Goal: Check status: Check status

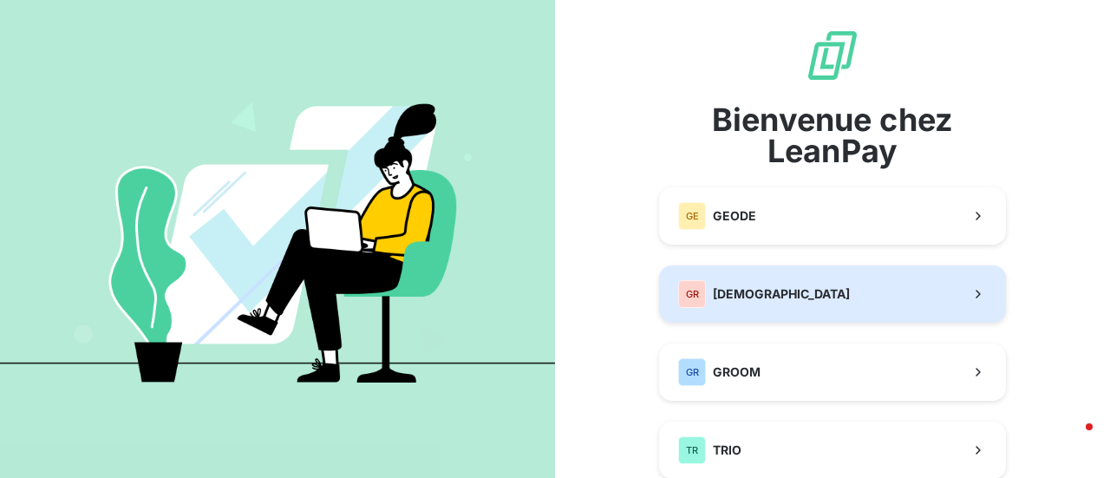
click at [774, 295] on span "[DEMOGRAPHIC_DATA]" at bounding box center [781, 293] width 137 height 17
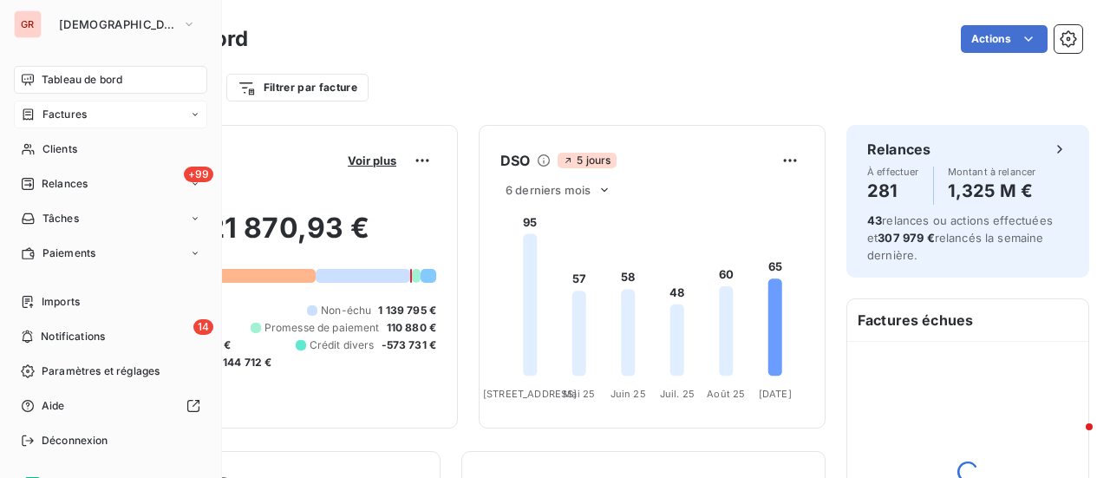
click at [69, 114] on span "Factures" at bounding box center [65, 115] width 44 height 16
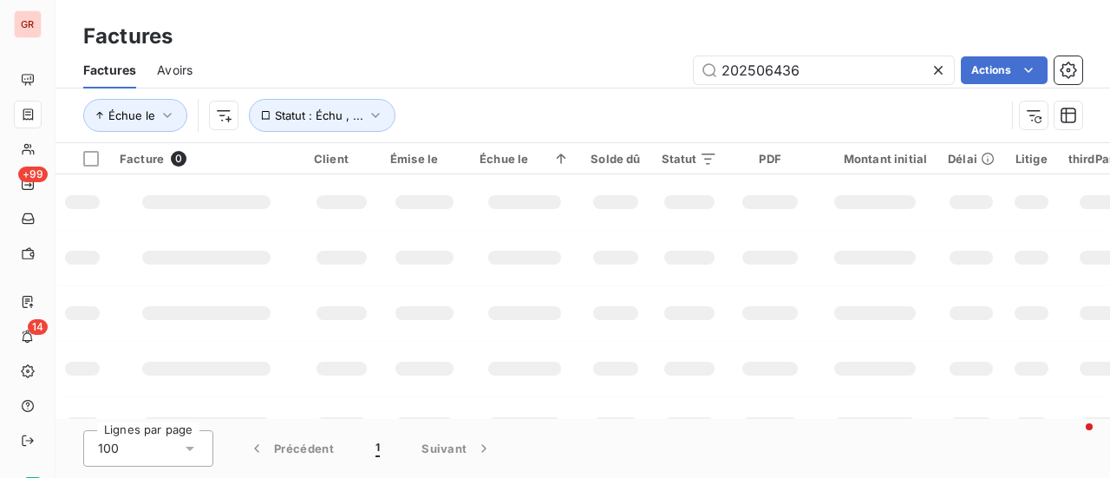
drag, startPoint x: 807, startPoint y: 77, endPoint x: 481, endPoint y: 94, distance: 326.6
click at [503, 89] on div "Factures Avoirs 202506436 Actions Échue le Statut : Échu , ..." at bounding box center [583, 97] width 1055 height 90
type input "202501461"
click at [827, 69] on input "202501461" at bounding box center [824, 70] width 260 height 28
drag, startPoint x: 782, startPoint y: 69, endPoint x: 557, endPoint y: 78, distance: 224.8
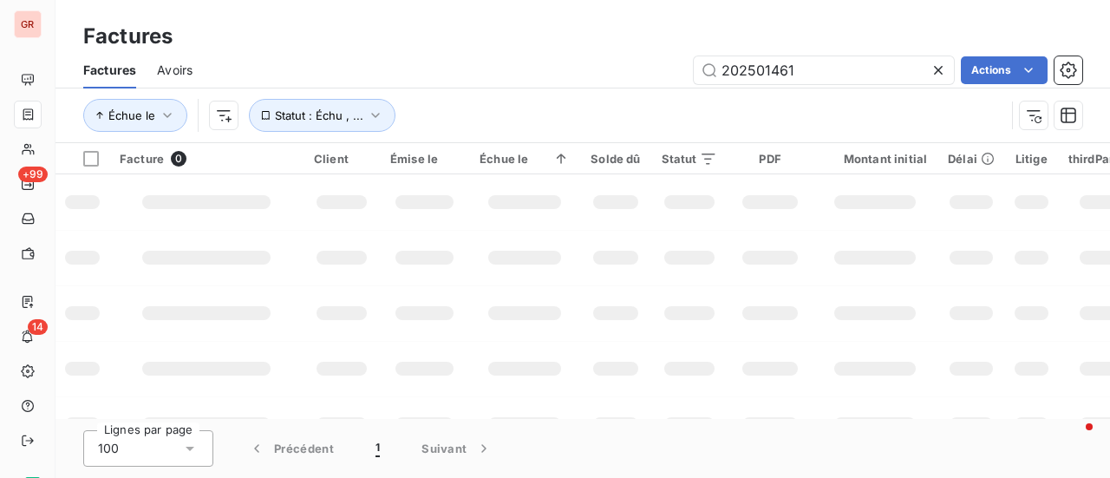
click at [579, 75] on div "202501461 Actions" at bounding box center [647, 70] width 869 height 28
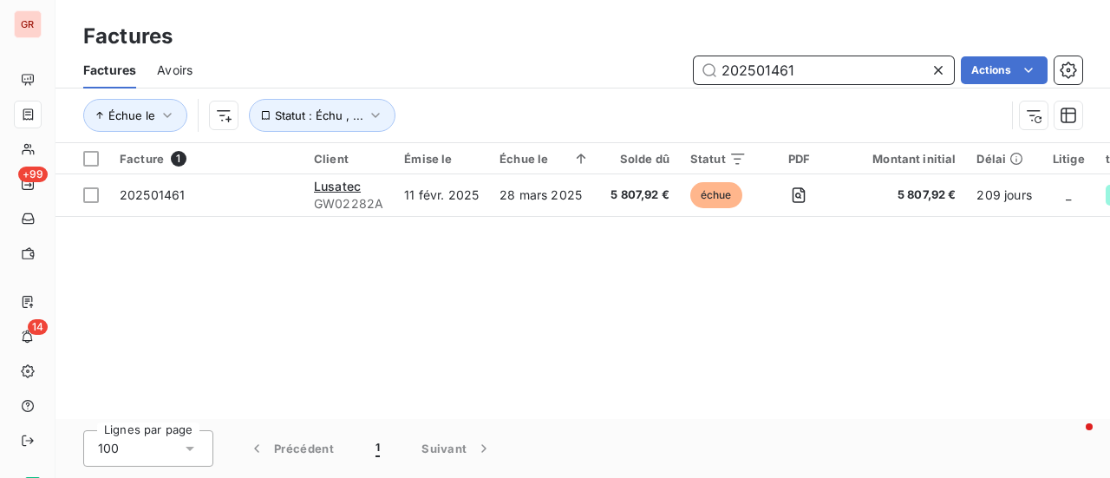
drag, startPoint x: 612, startPoint y: 86, endPoint x: 427, endPoint y: 84, distance: 185.6
click at [515, 87] on div "Factures Avoirs 202501461 Actions" at bounding box center [583, 70] width 1055 height 36
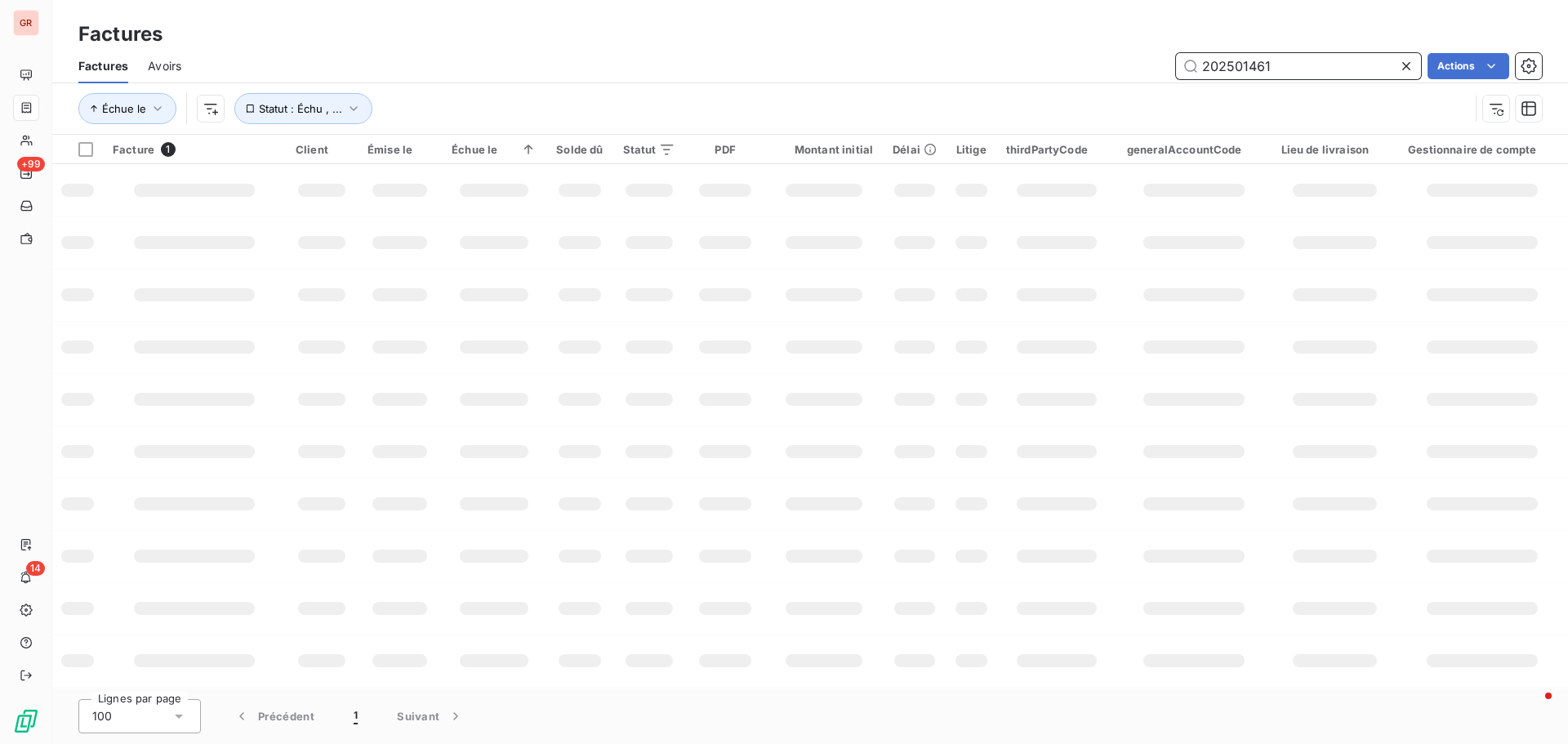
drag, startPoint x: 1286, startPoint y: 74, endPoint x: 1029, endPoint y: 84, distance: 257.2
click at [1031, 84] on div "Factures Avoirs 202501461 Actions Échue le Statut : Échu , ..." at bounding box center [811, 91] width 1516 height 85
paste input "GW03164A"
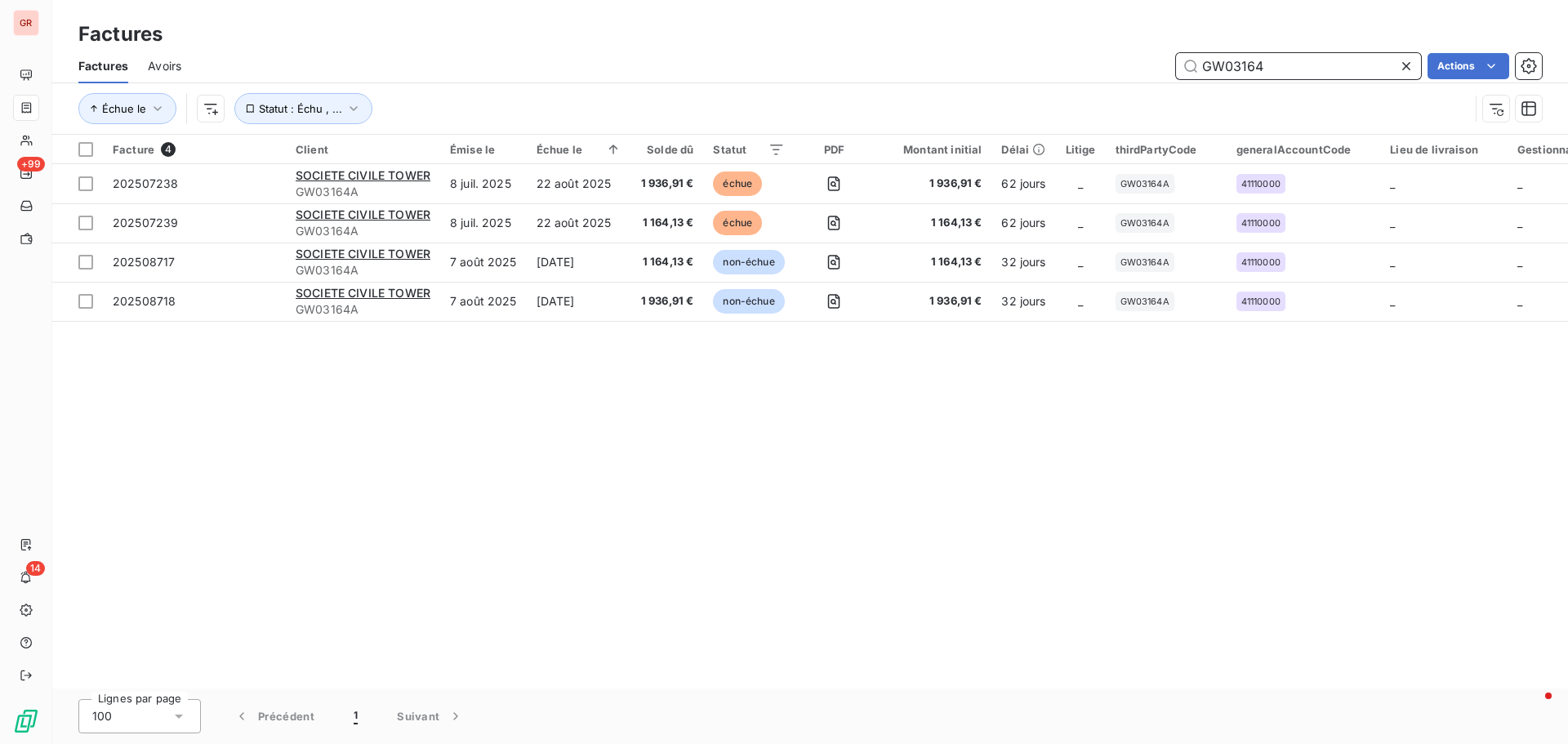
type input "GW03164"
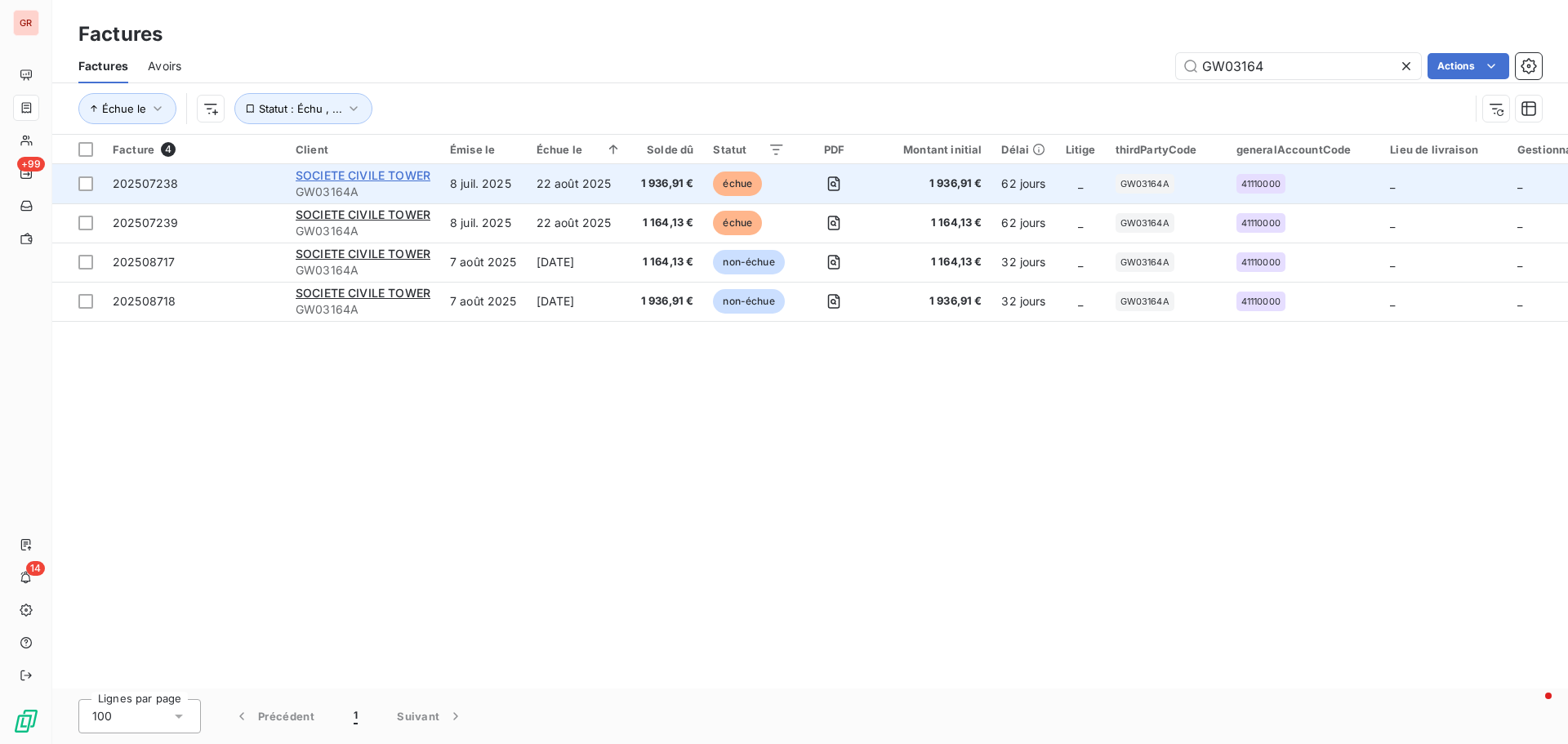
click at [372, 177] on span "SOCIETE CIVILE TOWER" at bounding box center [363, 175] width 135 height 14
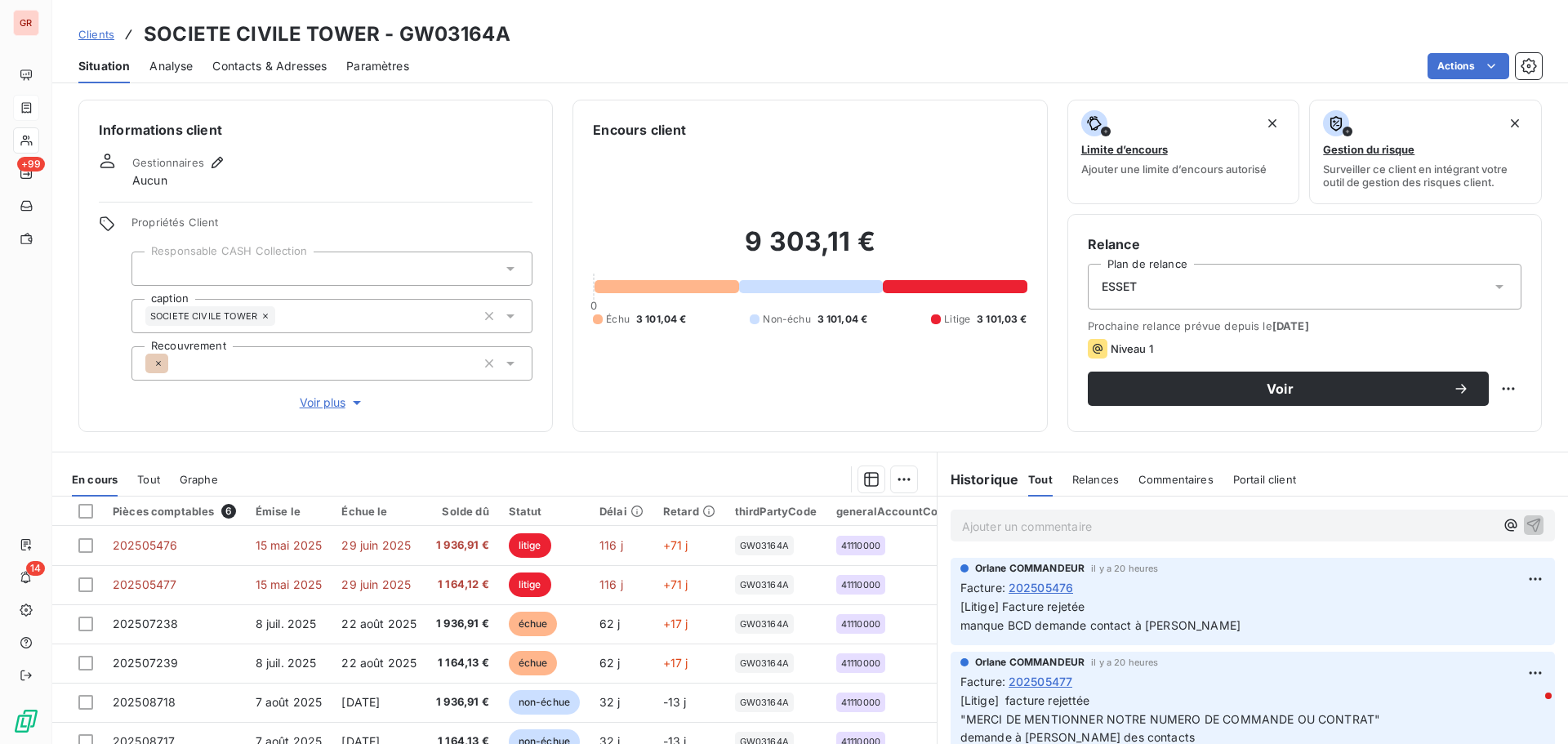
click at [297, 65] on span "Contacts & Adresses" at bounding box center [269, 66] width 114 height 16
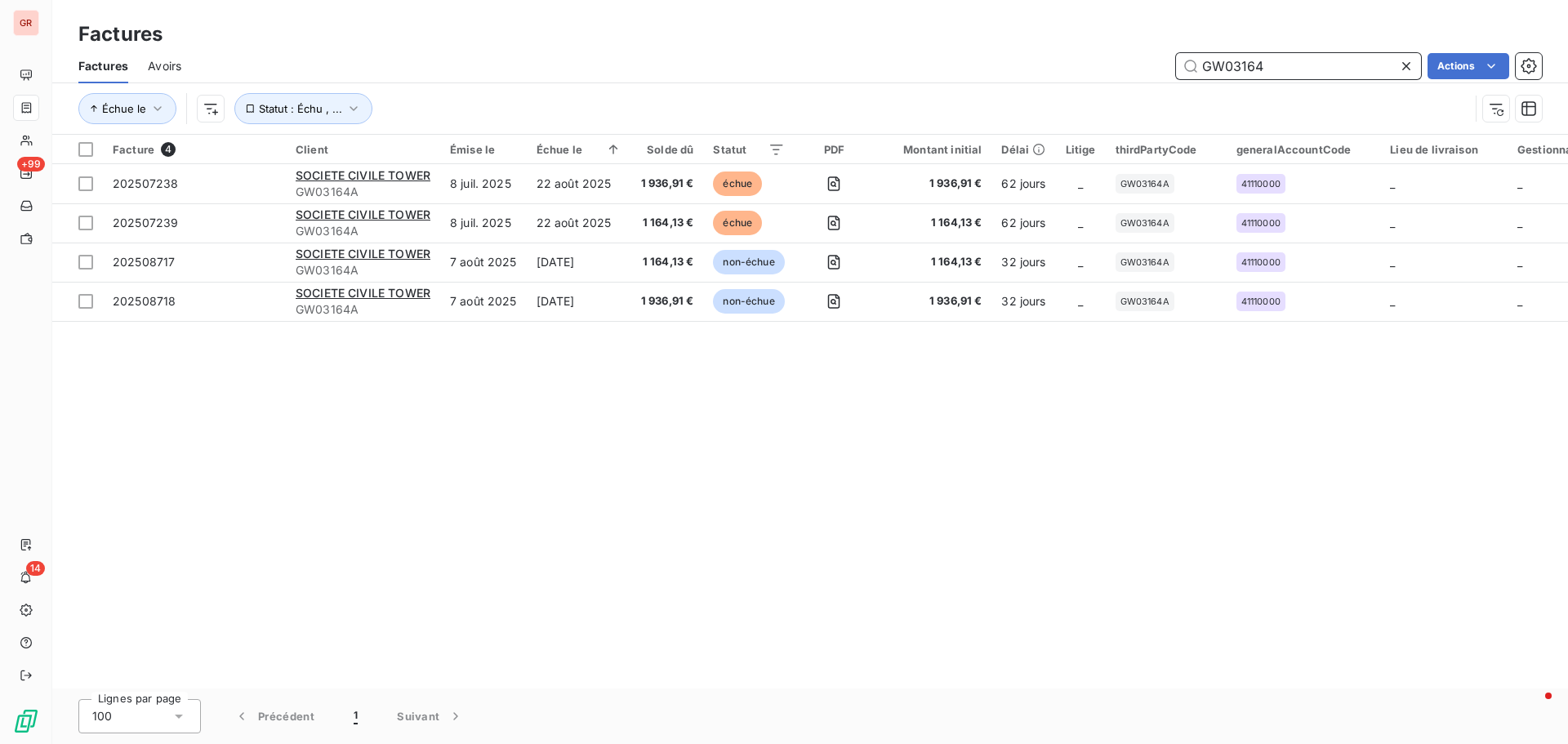
drag, startPoint x: 1058, startPoint y: 88, endPoint x: 574, endPoint y: 96, distance: 484.1
click at [712, 94] on div "Factures Avoirs GW03164 Actions Échue le Statut : Échu , ..." at bounding box center [811, 91] width 1516 height 85
type input "oudin"
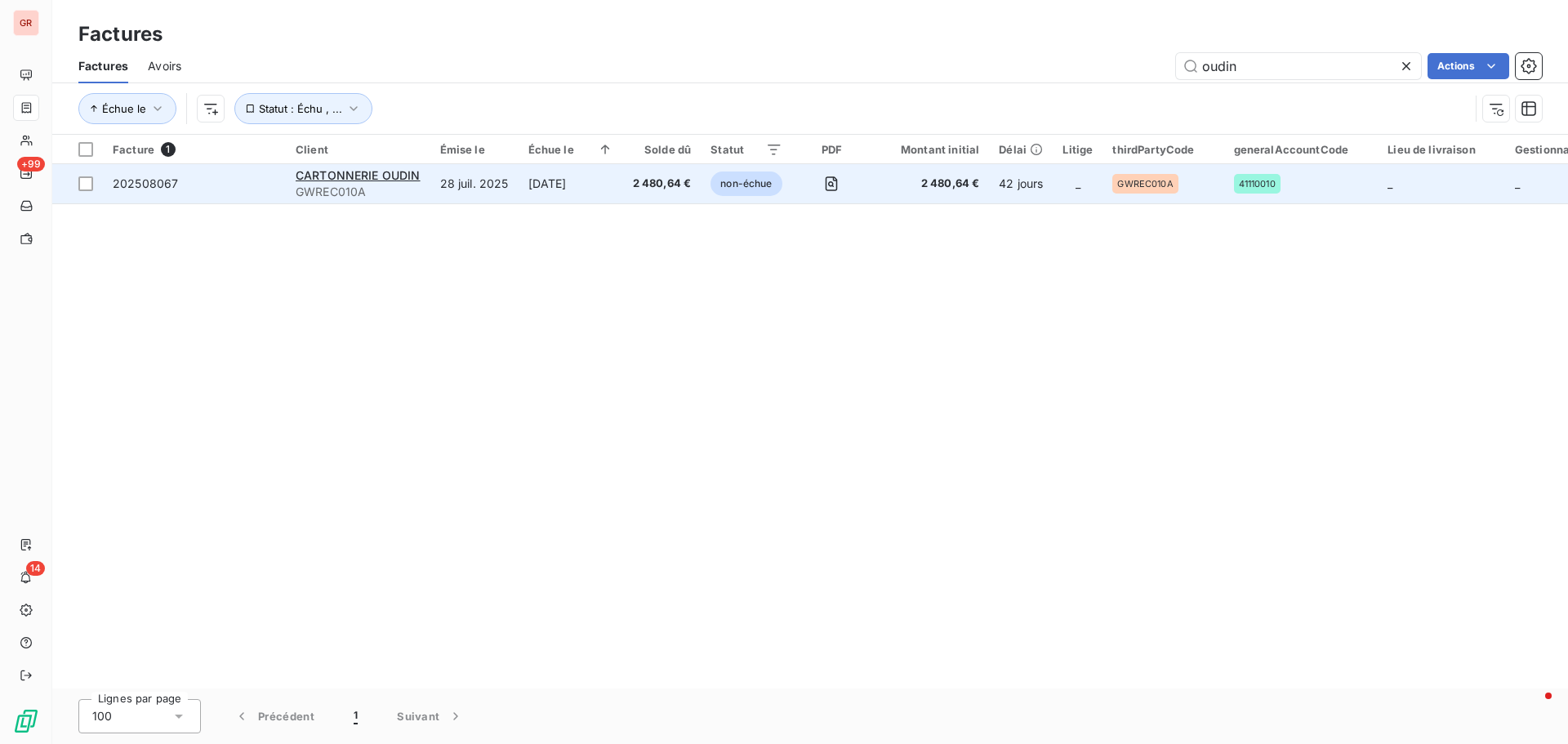
click at [377, 184] on span "GWREC010A" at bounding box center [358, 191] width 125 height 16
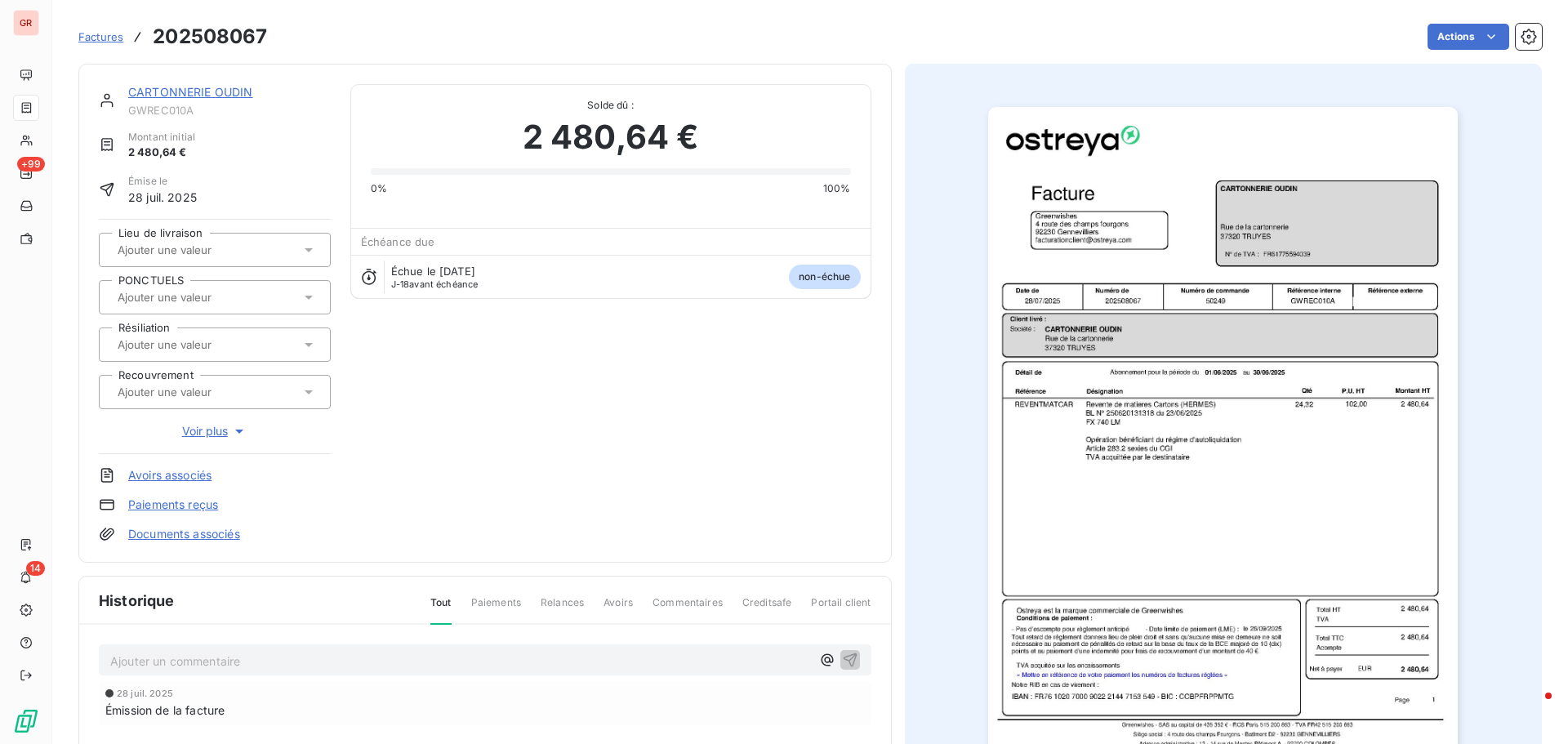
click at [1044, 312] on img "button" at bounding box center [1223, 440] width 470 height 665
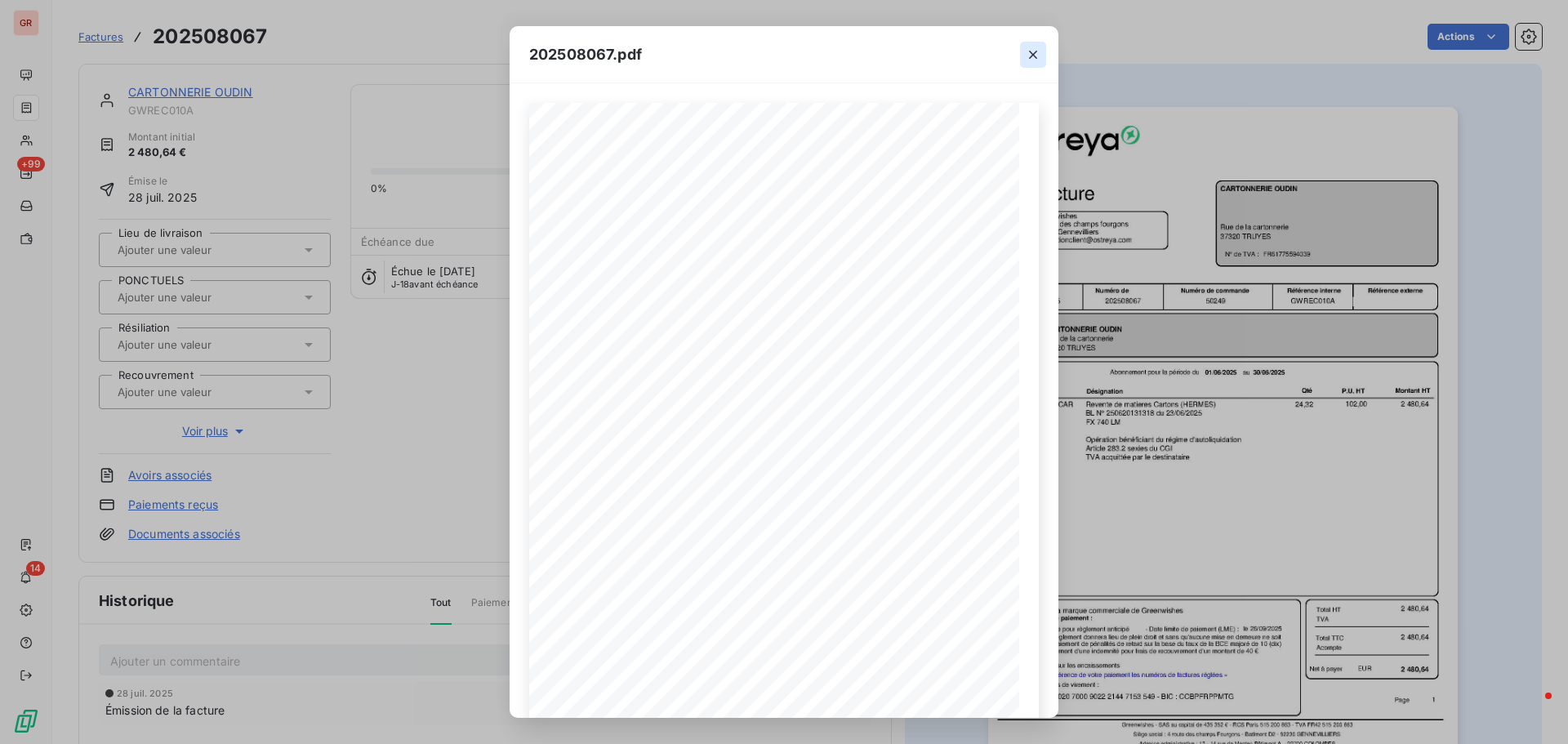
click at [1032, 55] on icon "button" at bounding box center [1033, 54] width 16 height 16
